Goal: Transaction & Acquisition: Purchase product/service

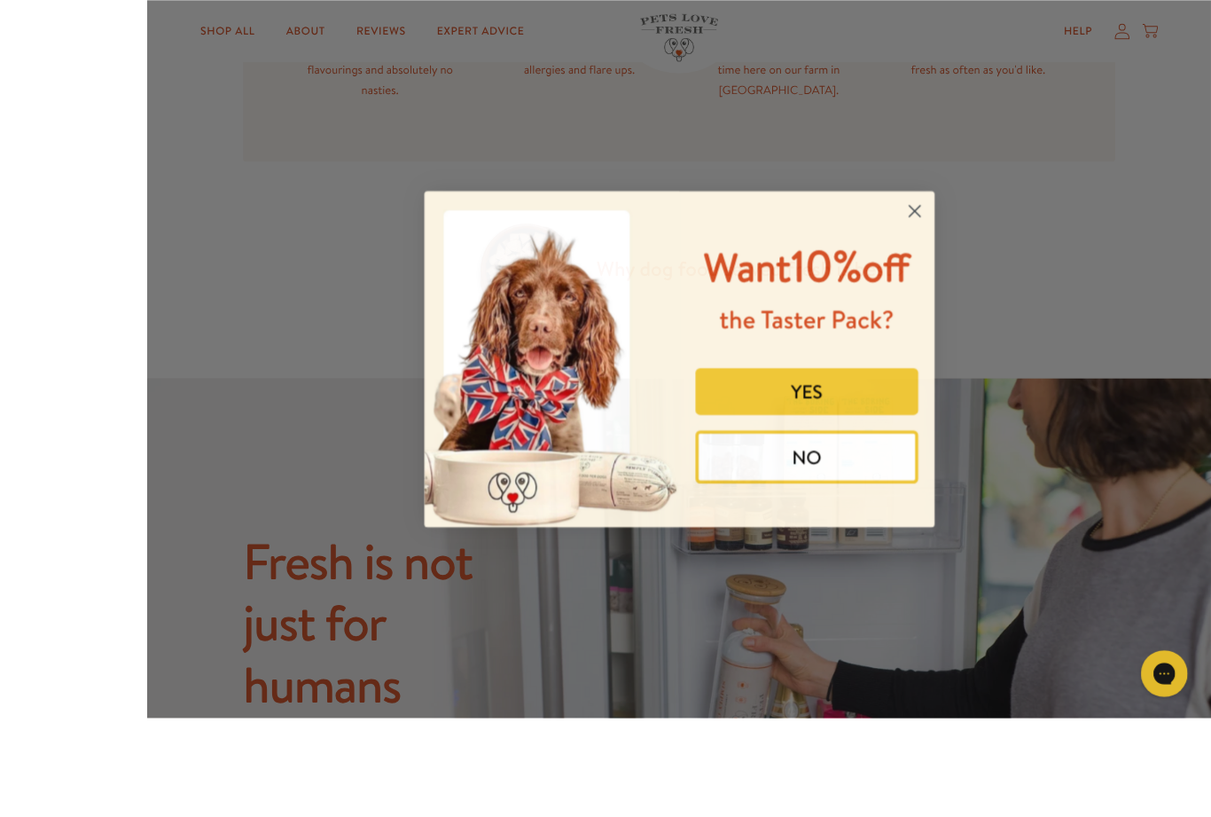
scroll to position [1213, 0]
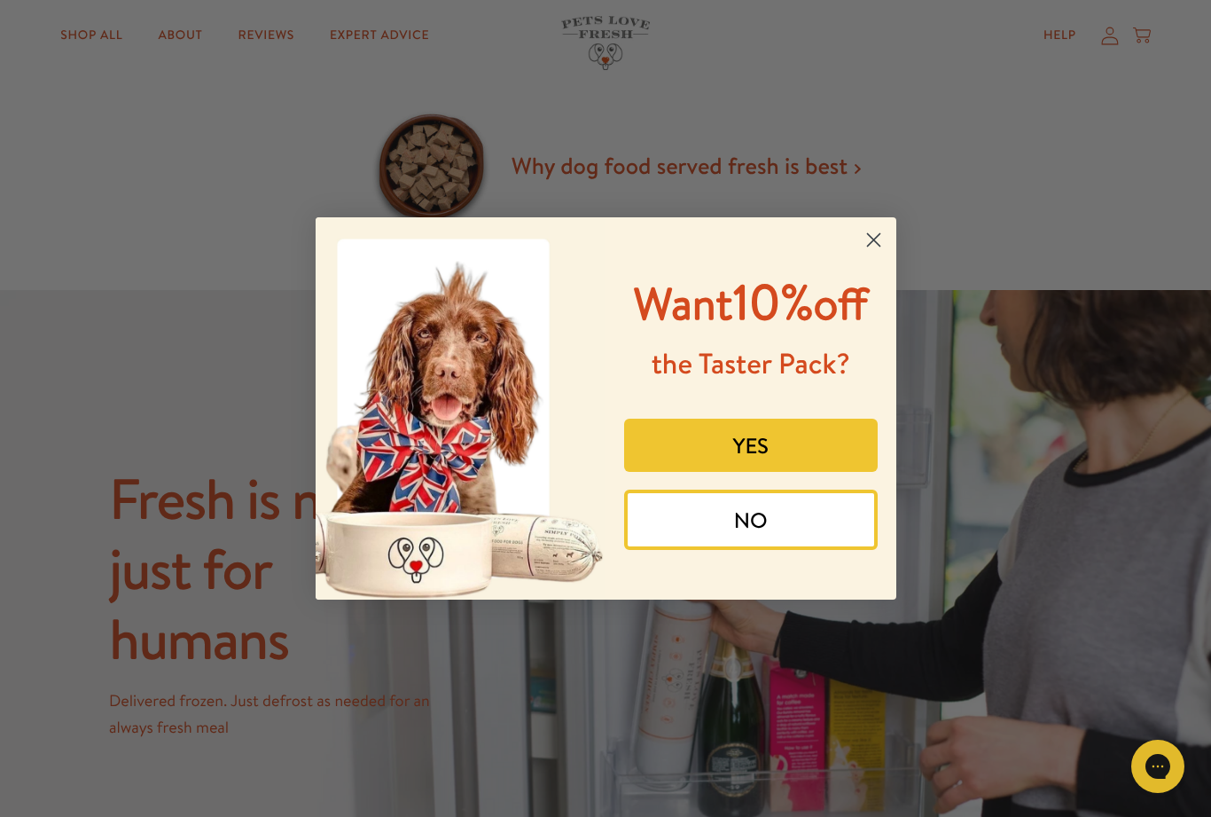
click at [755, 472] on button "YES" at bounding box center [751, 445] width 254 height 53
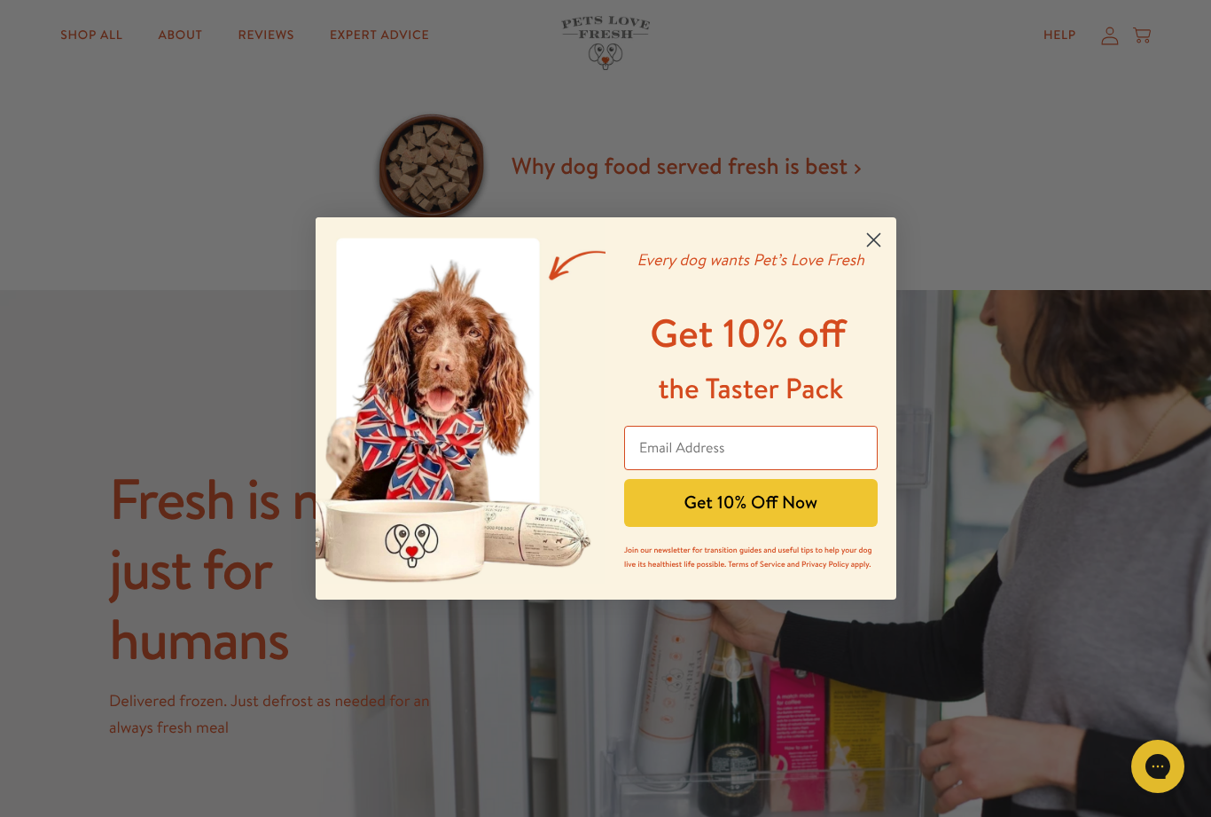
click at [692, 461] on input "Email Address" at bounding box center [751, 448] width 254 height 44
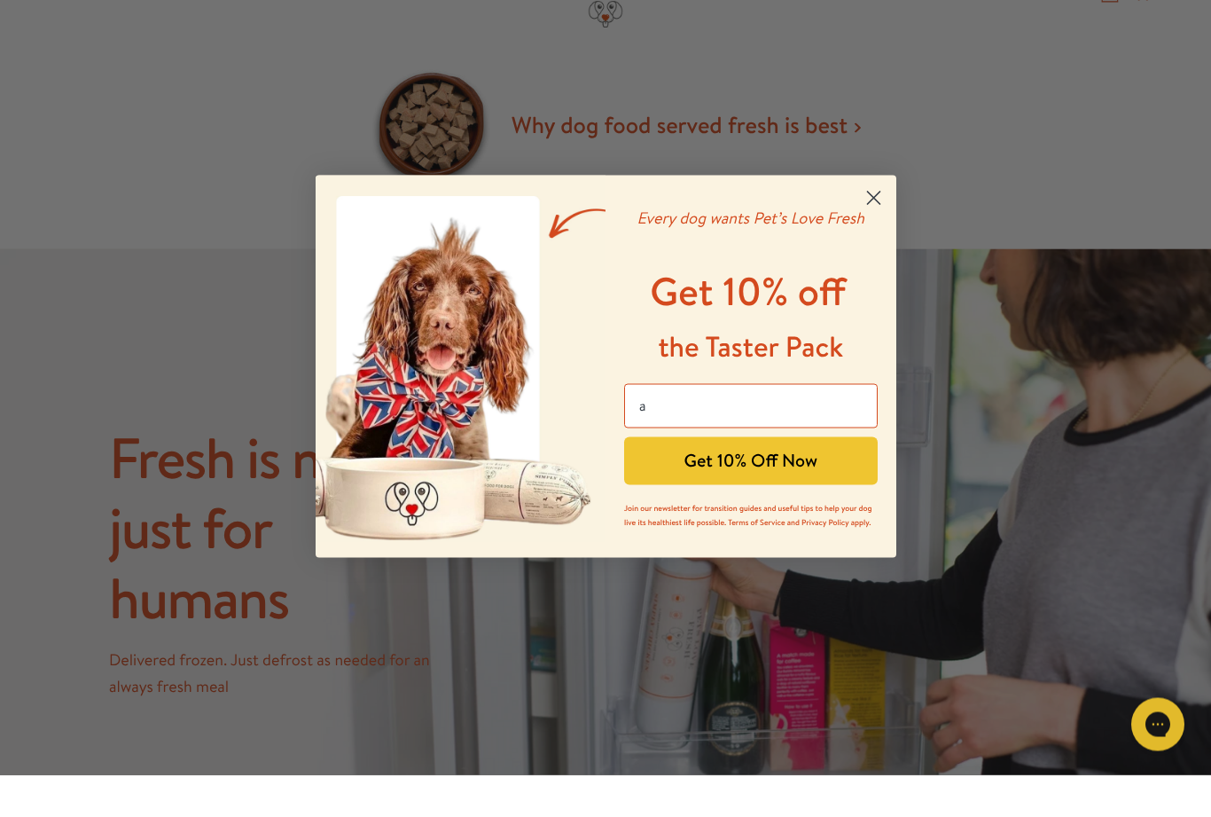
scroll to position [0, 0]
type input "angela.brittain@yahoo.co.uk"
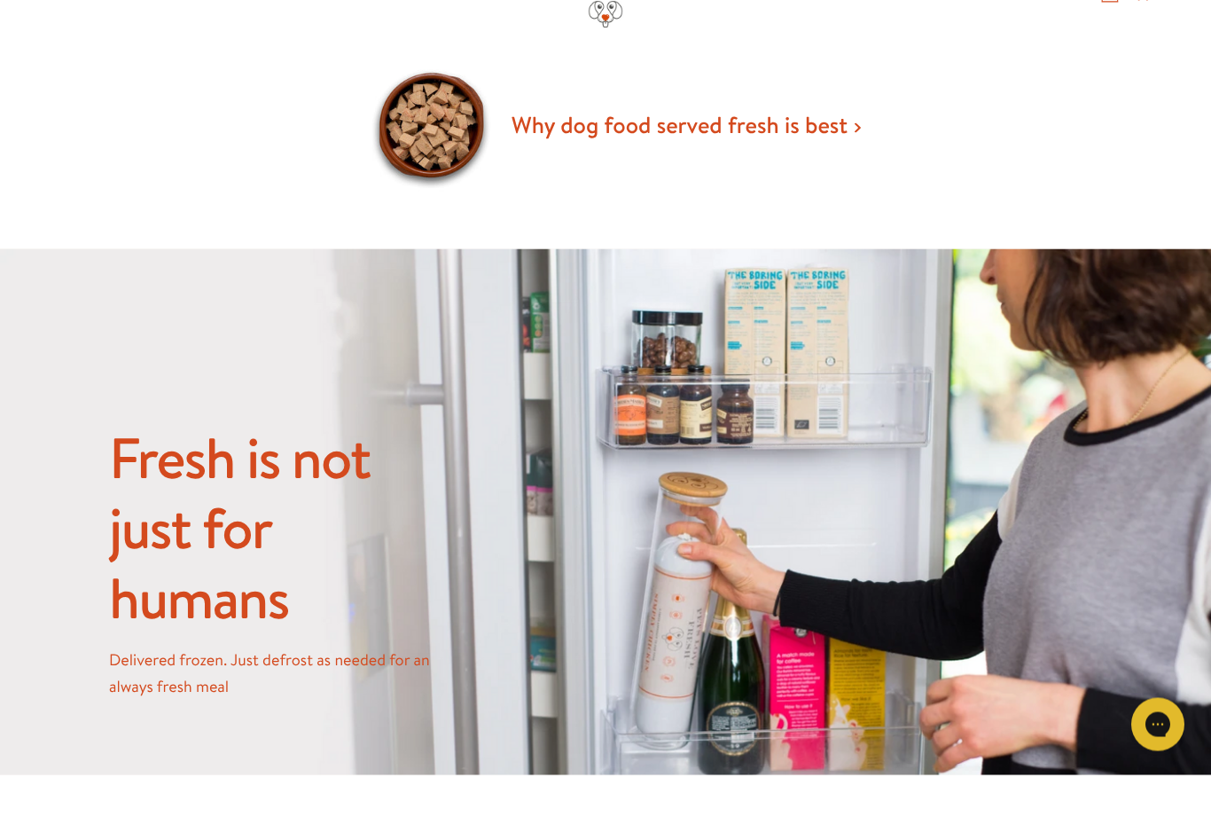
scroll to position [1412, 0]
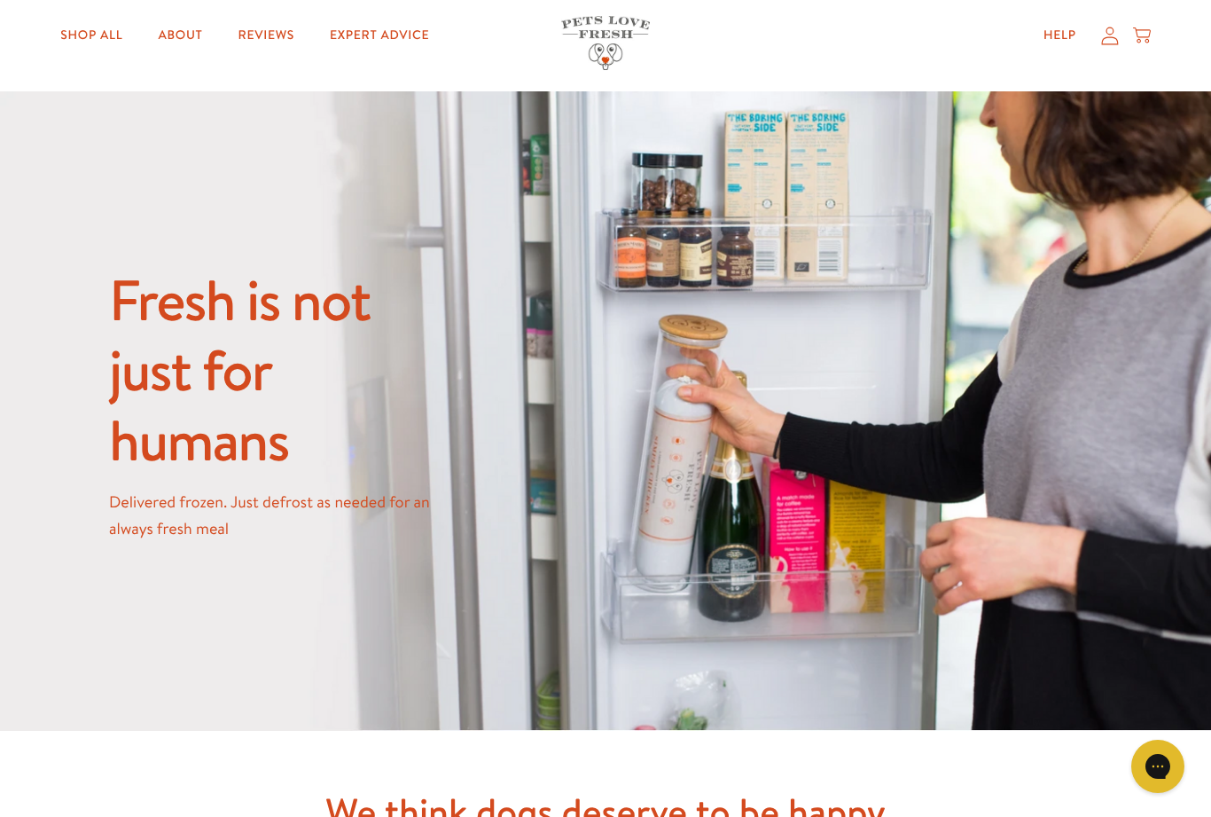
click at [838, 573] on div "Fresh is not just for humans Delivered frozen. Just defrost as needed for an al…" at bounding box center [605, 412] width 993 height 408
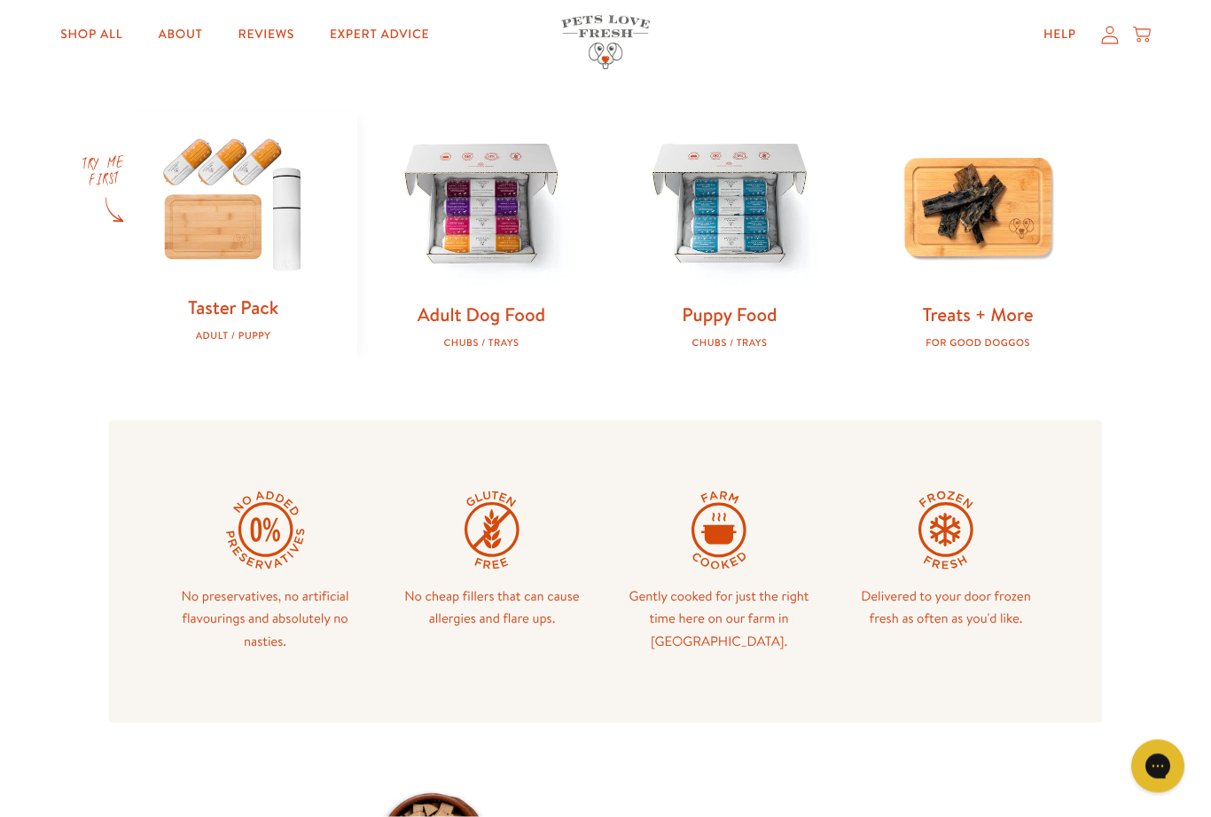
scroll to position [456, 0]
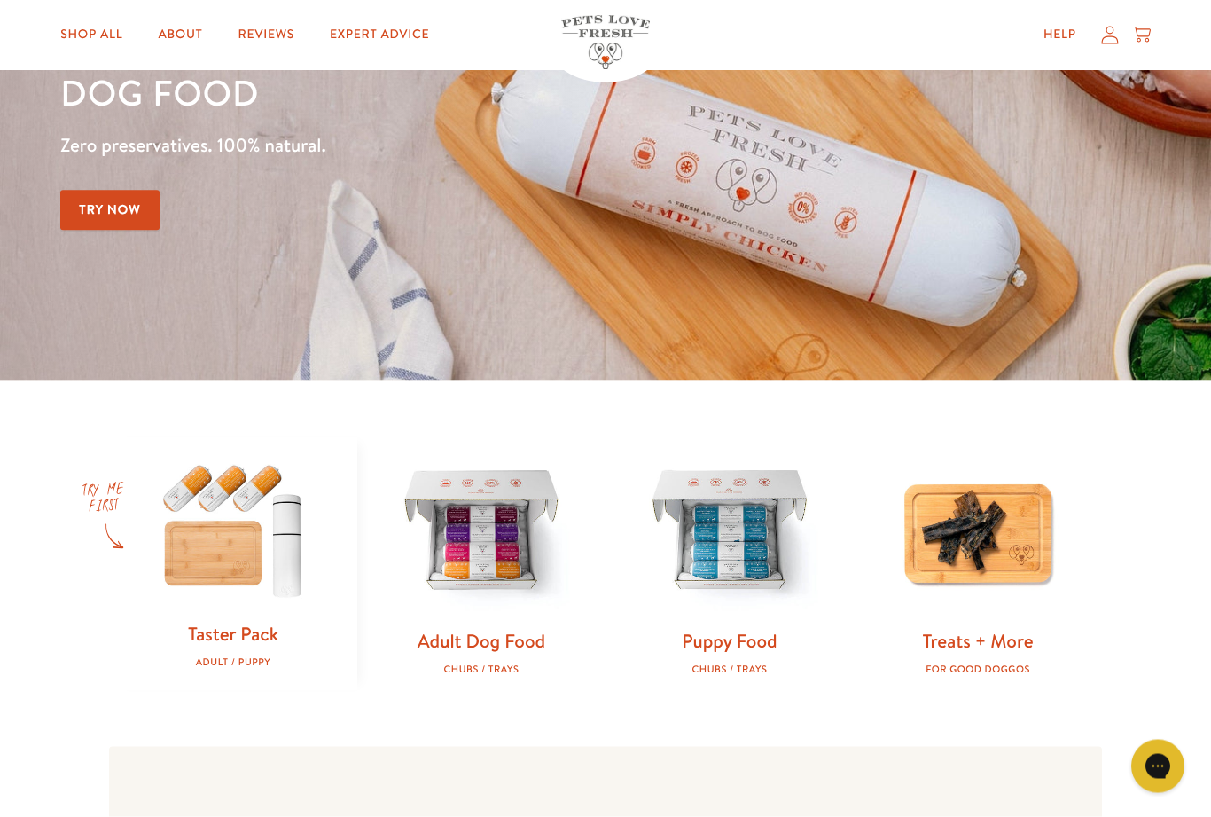
scroll to position [208, 0]
click at [220, 560] on img at bounding box center [233, 528] width 192 height 184
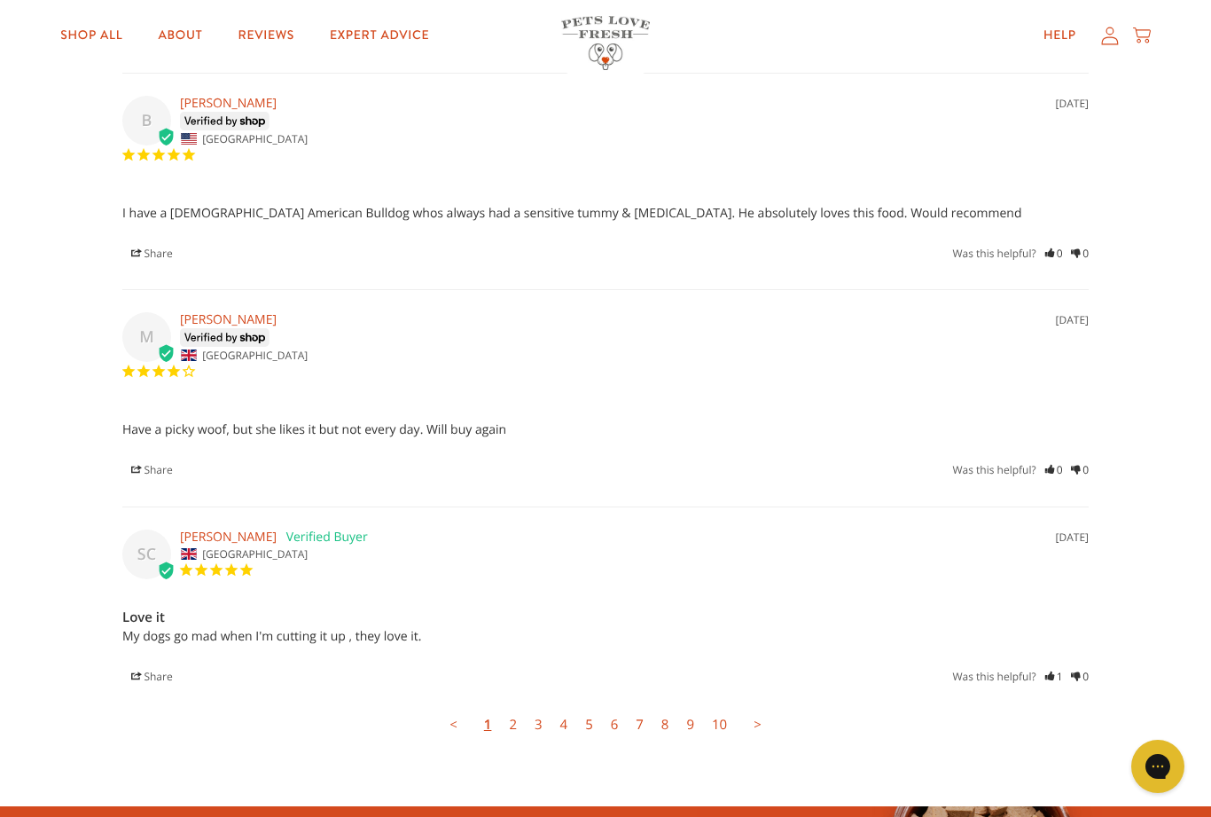
scroll to position [4588, 0]
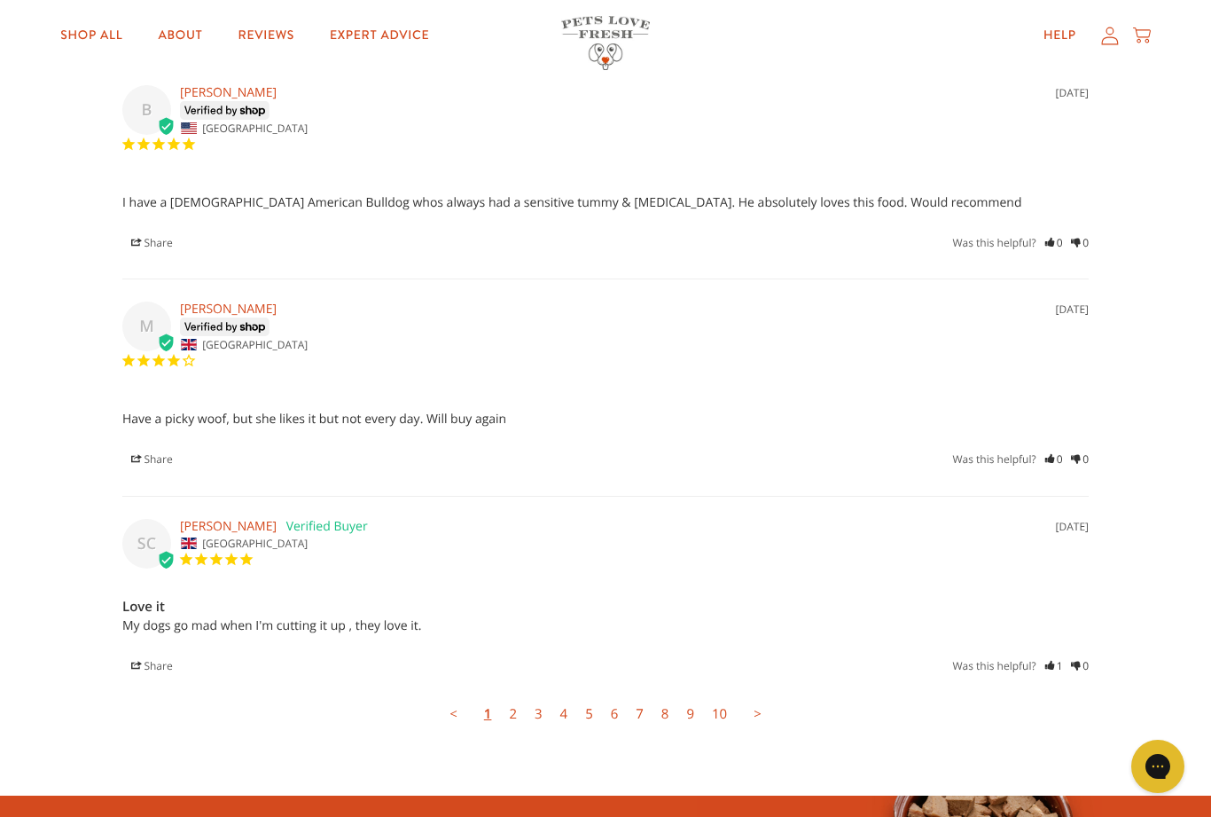
click at [517, 696] on link "2" at bounding box center [513, 713] width 26 height 35
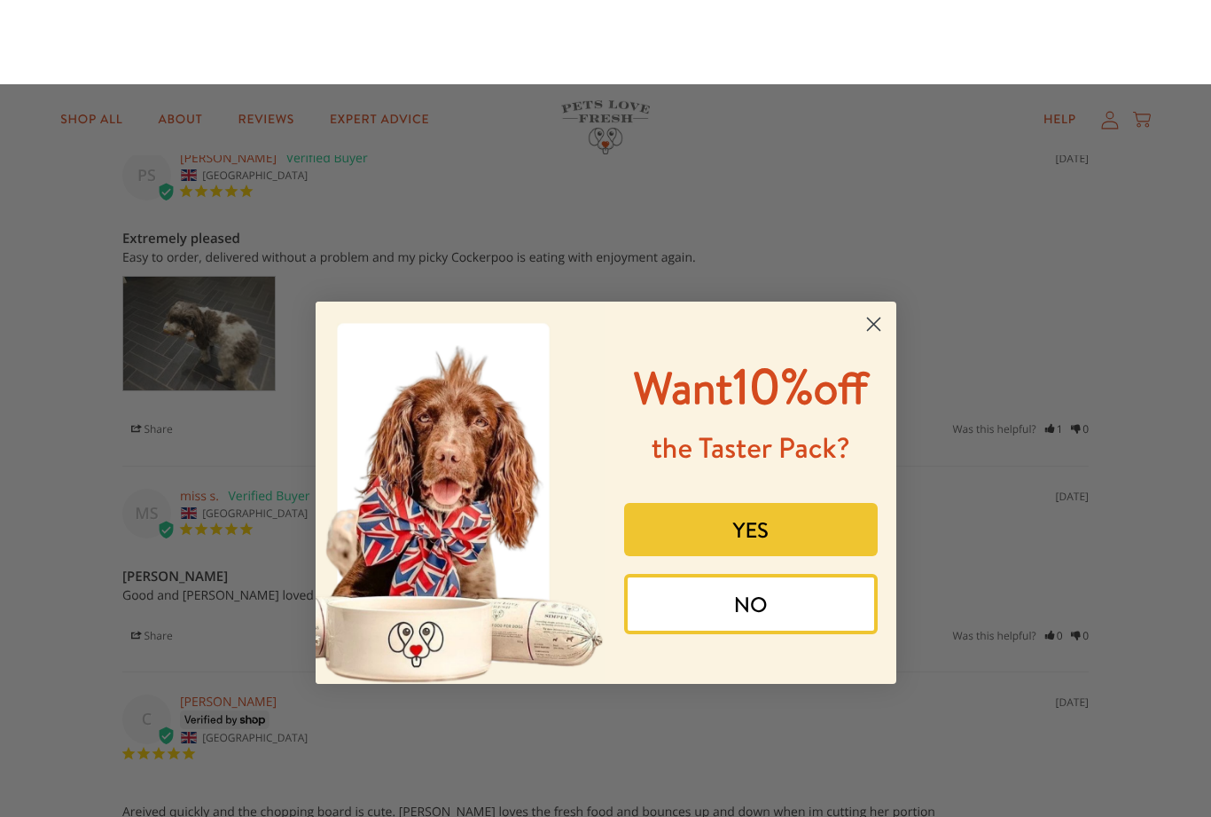
scroll to position [3904, 0]
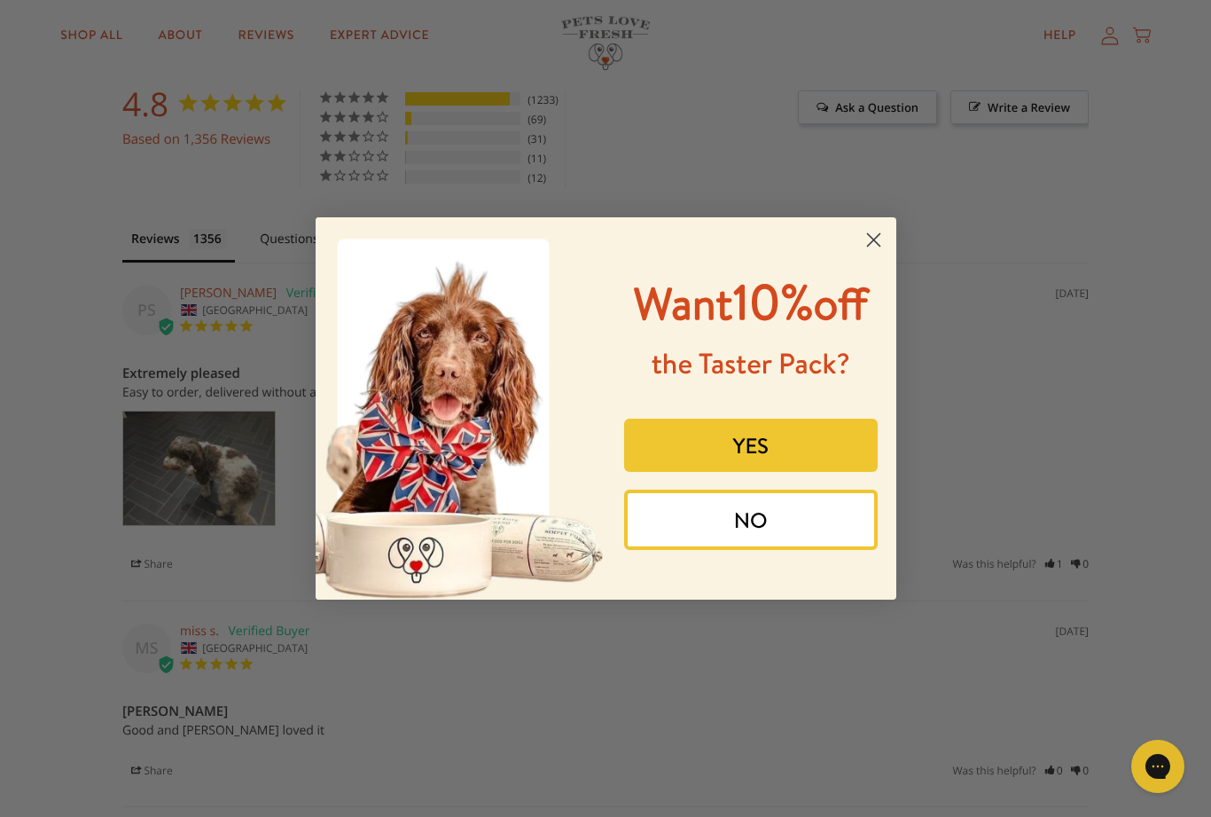
click at [859, 239] on icon "Close dialog" at bounding box center [873, 239] width 31 height 31
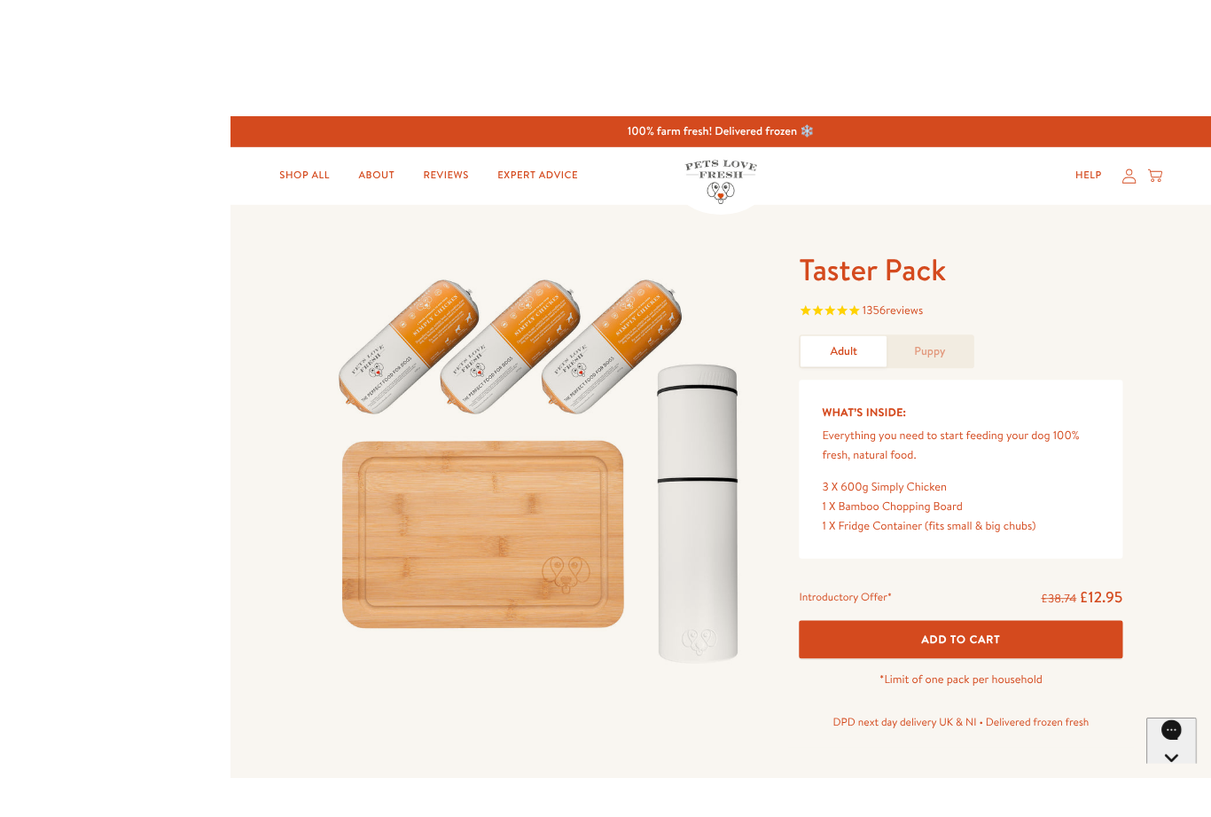
scroll to position [1, 0]
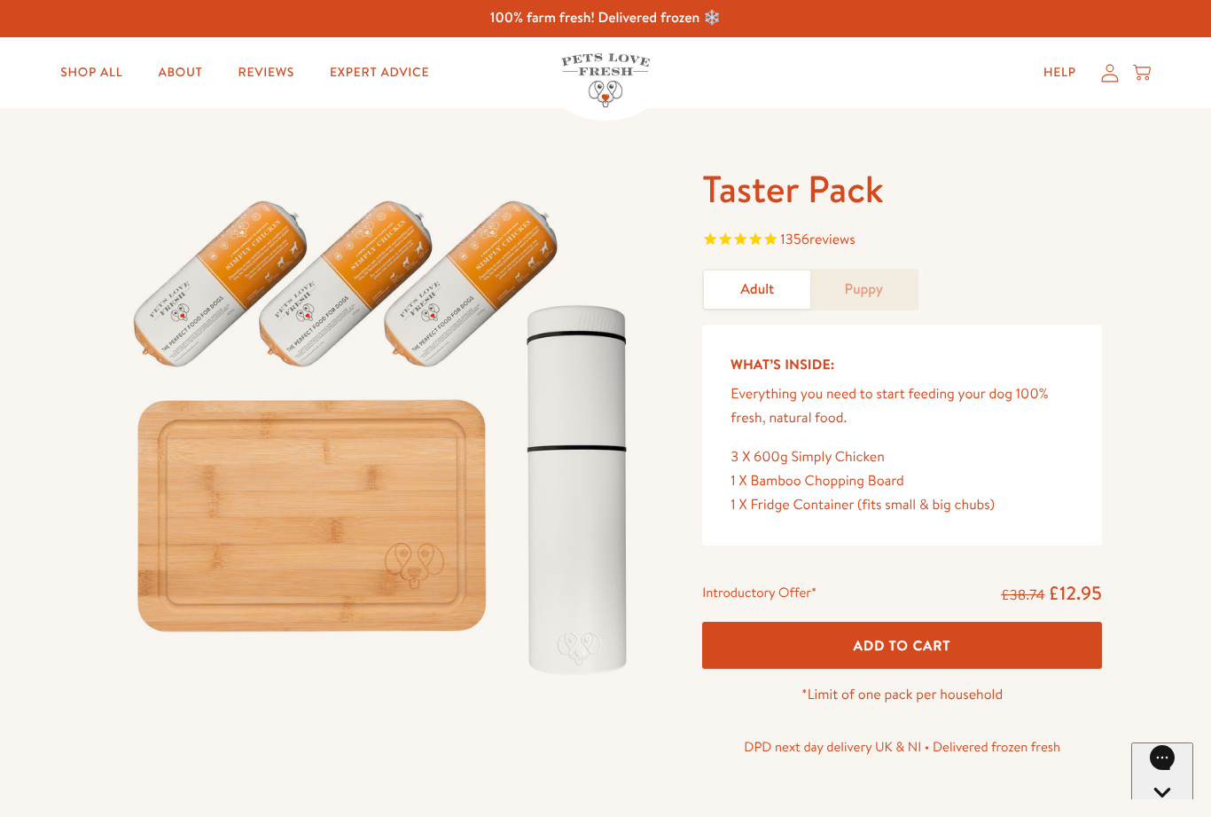
click at [892, 637] on span "Add To Cart" at bounding box center [903, 645] width 98 height 19
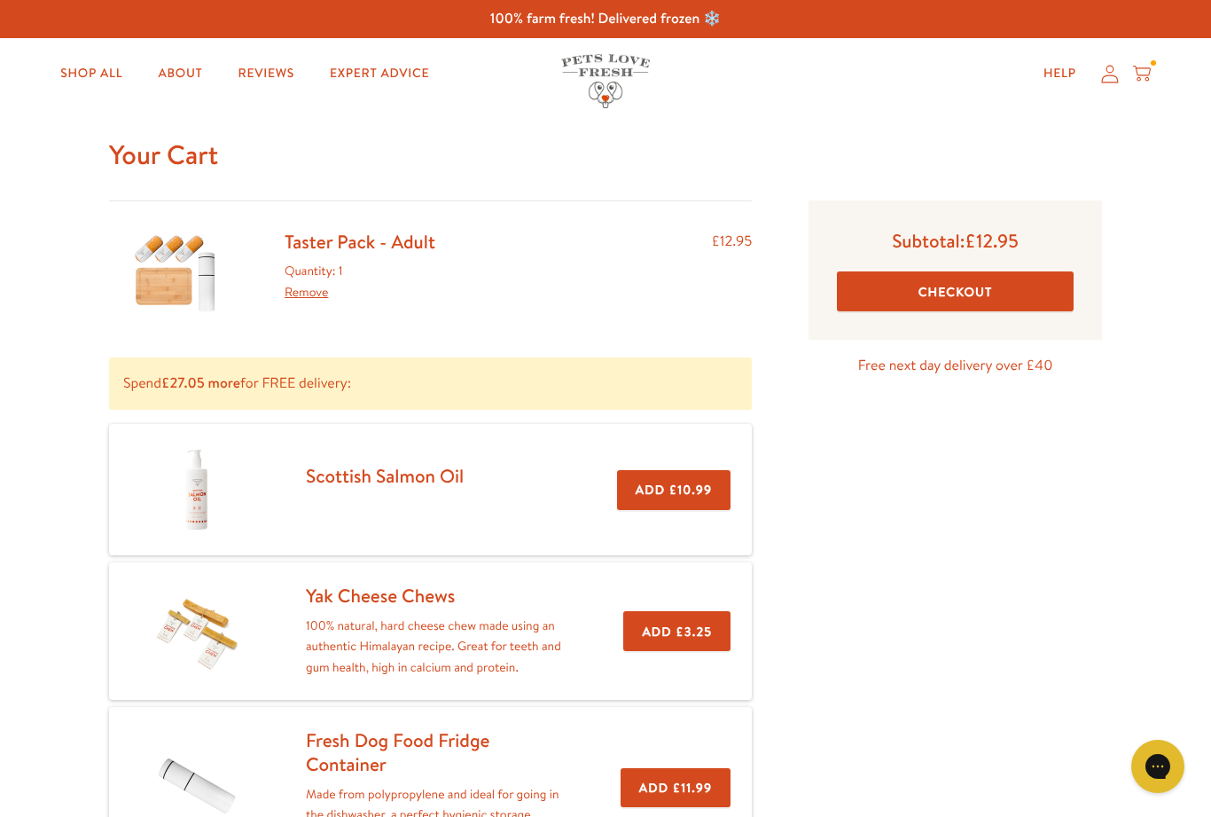
click at [960, 309] on button "Checkout" at bounding box center [955, 291] width 237 height 40
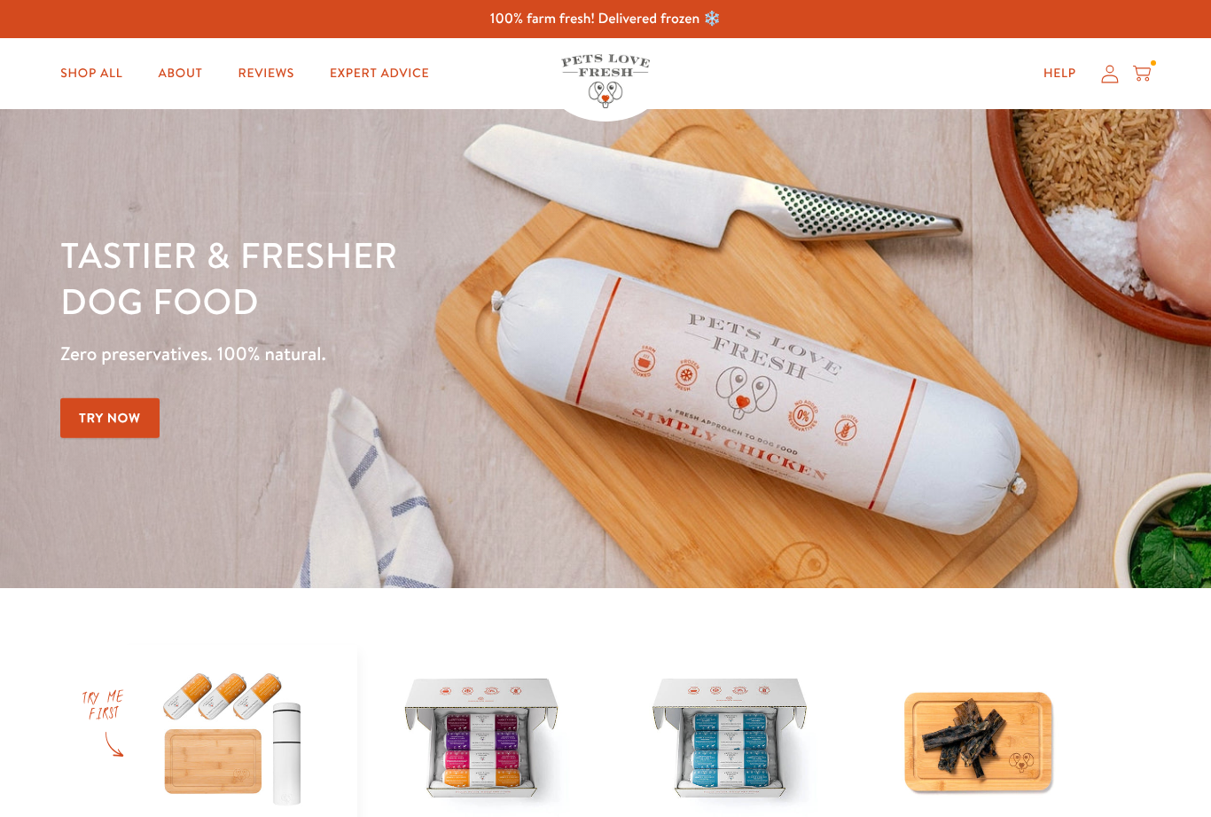
click at [142, 430] on link "Try Now" at bounding box center [109, 418] width 99 height 40
click at [124, 412] on link "Try Now" at bounding box center [109, 418] width 99 height 40
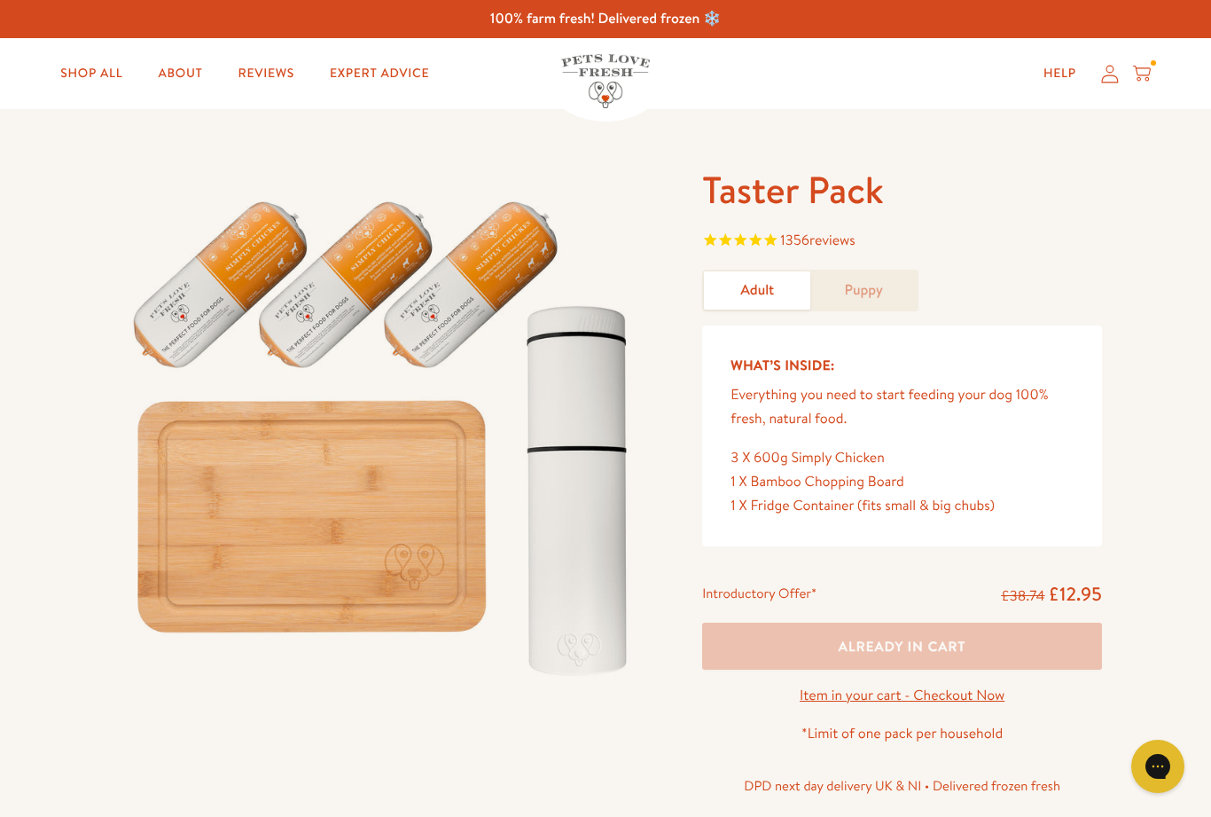
click at [1145, 64] on icon at bounding box center [1142, 74] width 18 height 20
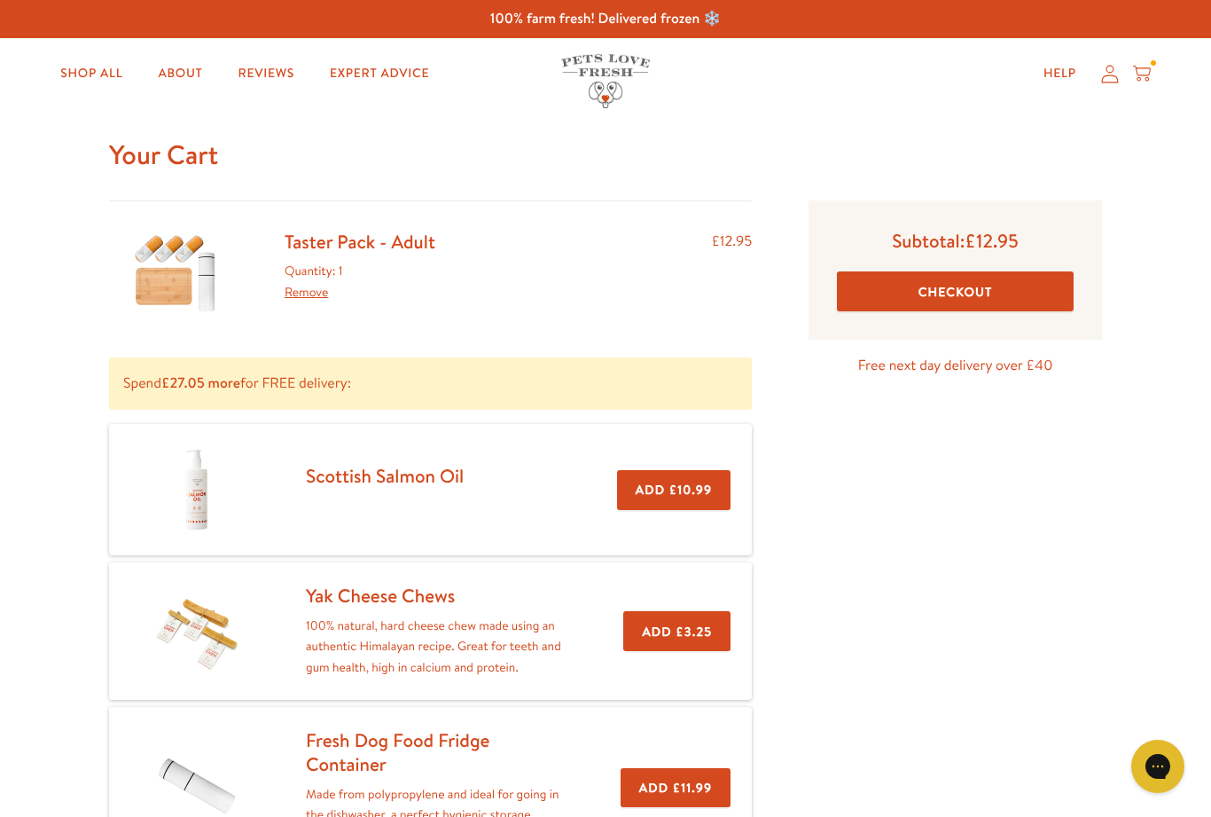
click at [954, 287] on button "Checkout" at bounding box center [955, 291] width 237 height 40
